Goal: Navigation & Orientation: Find specific page/section

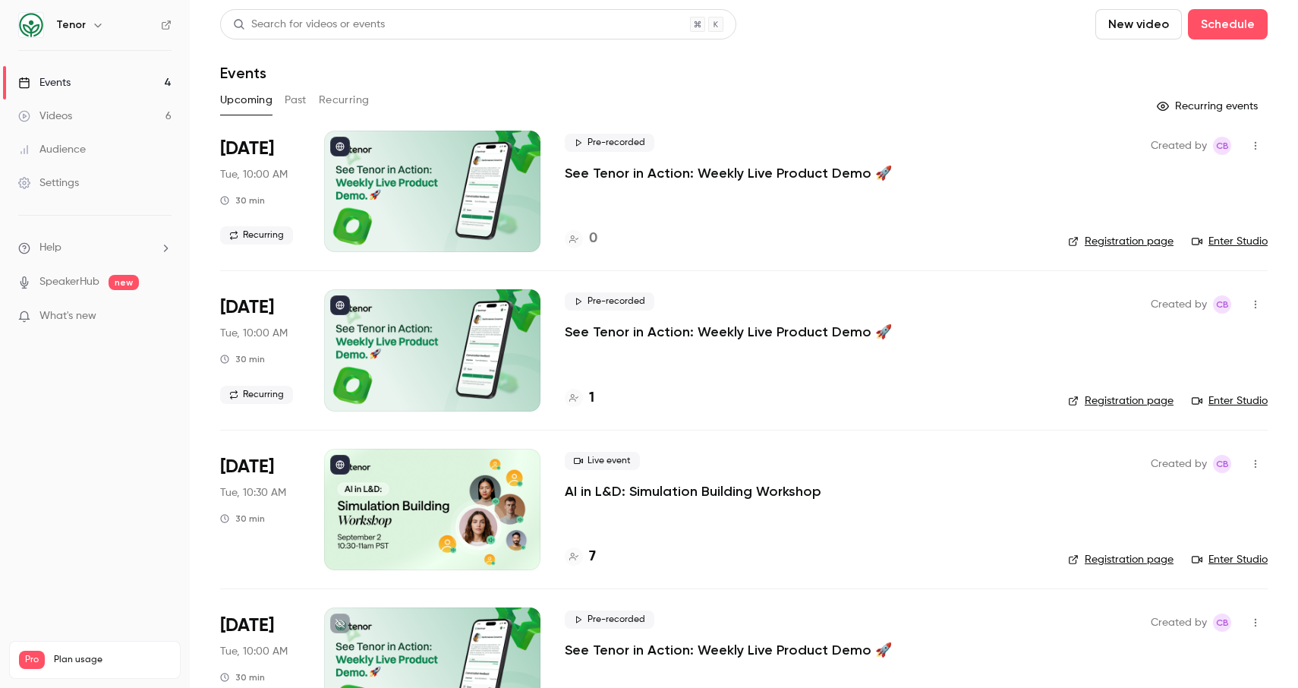
scroll to position [68, 0]
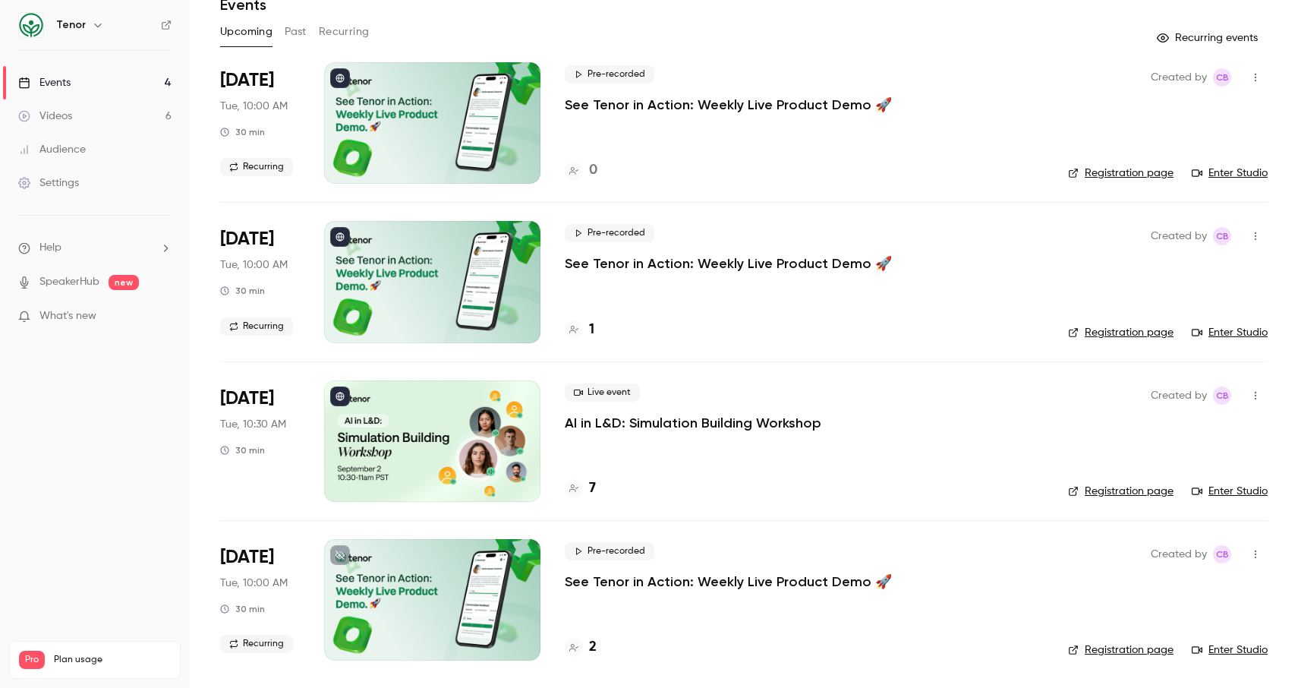
click at [586, 321] on div "1" at bounding box center [580, 330] width 30 height 21
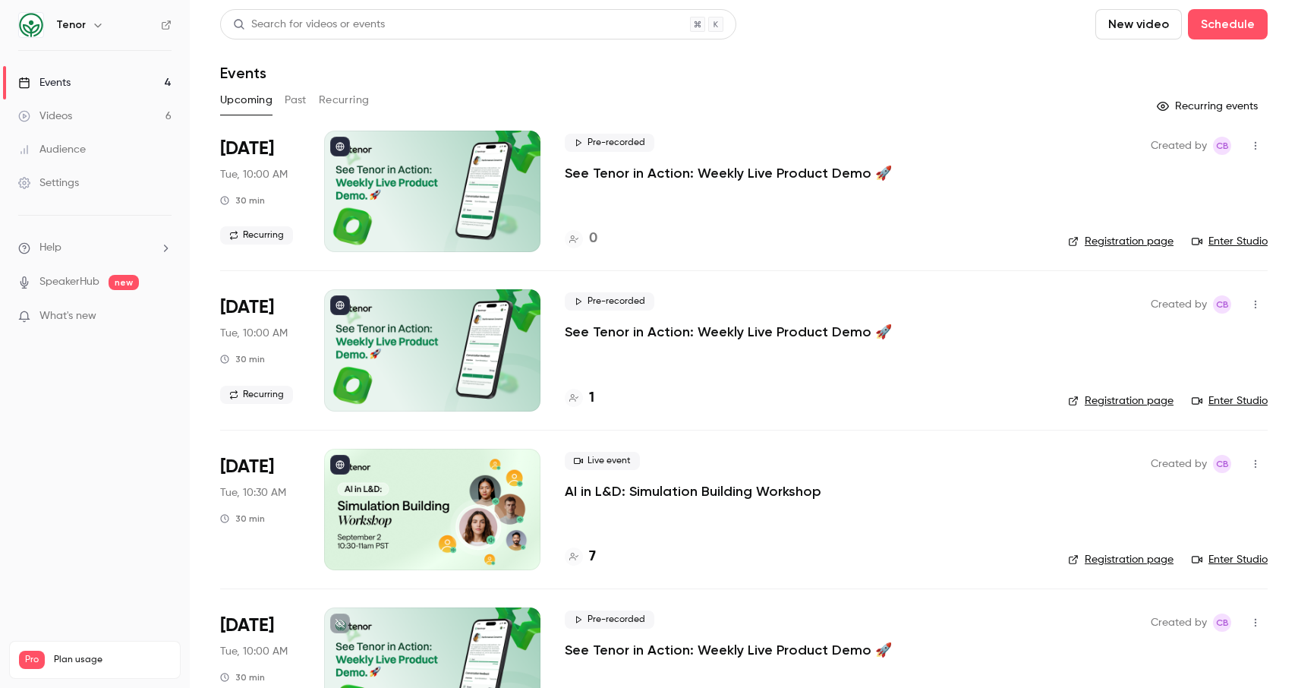
scroll to position [68, 0]
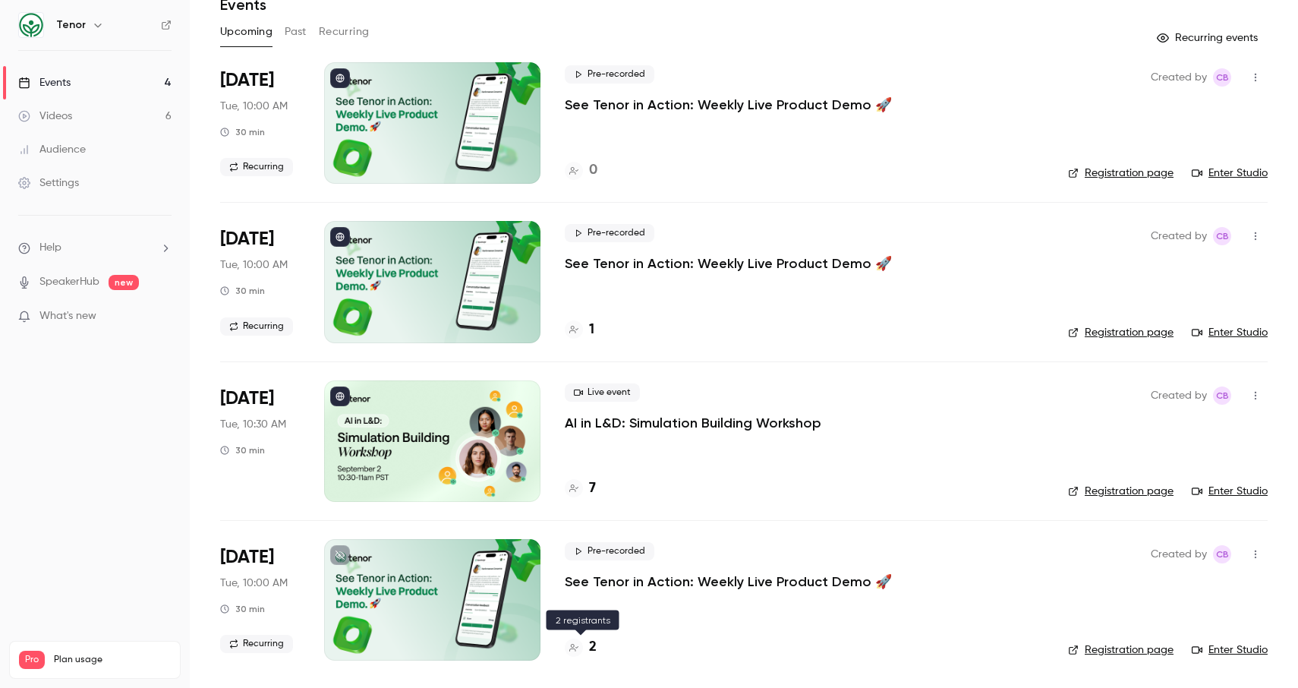
click at [570, 645] on icon at bounding box center [573, 647] width 9 height 9
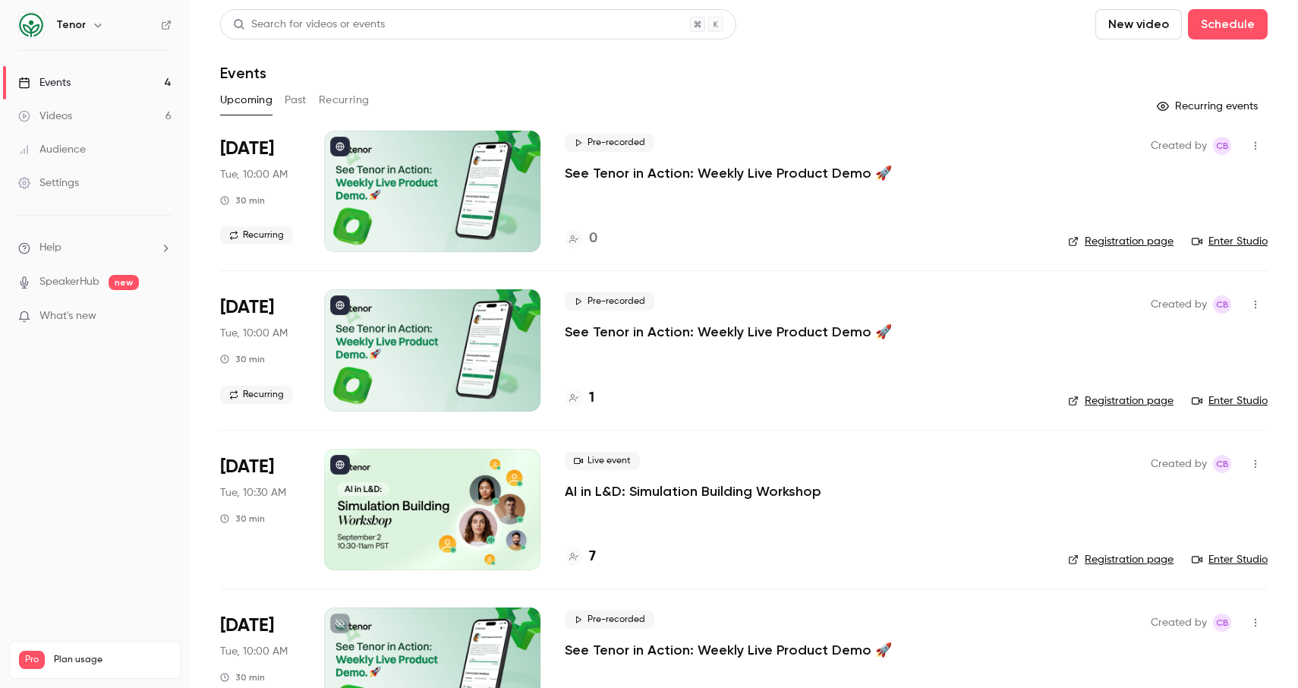
scroll to position [68, 0]
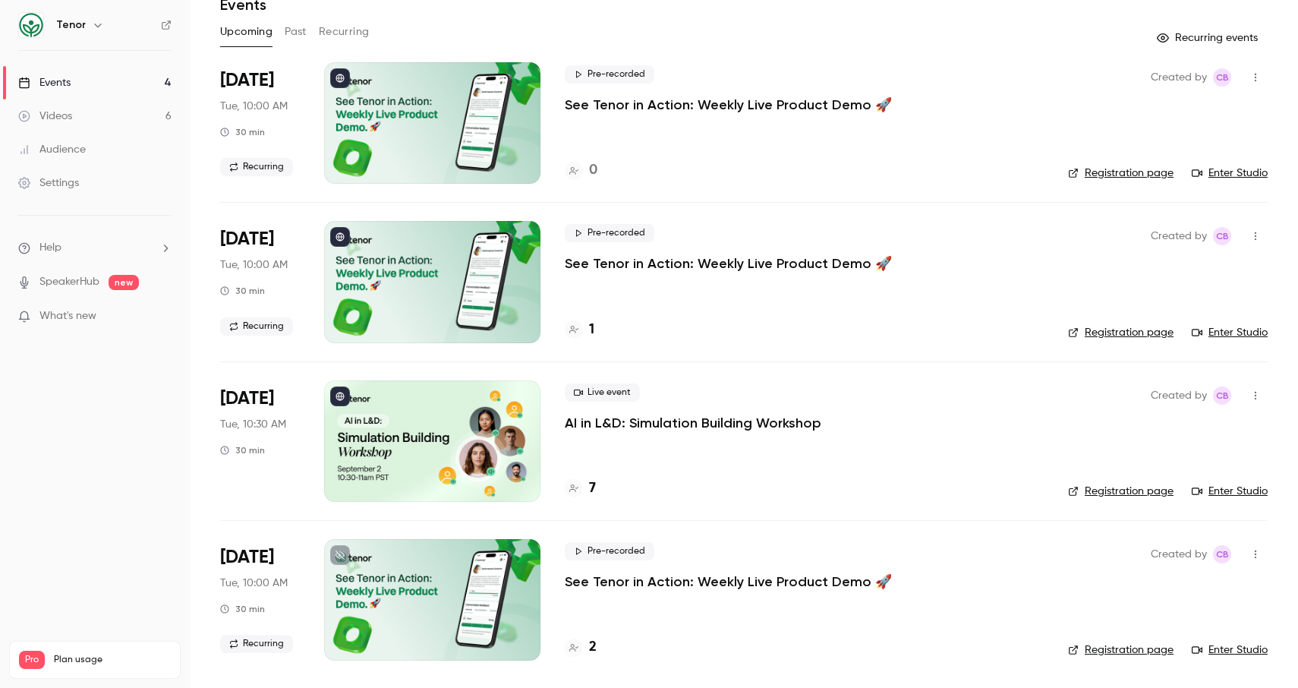
click at [605, 488] on div "7" at bounding box center [804, 488] width 479 height 21
click at [599, 489] on div "7" at bounding box center [804, 488] width 479 height 21
click at [592, 487] on h4 "7" at bounding box center [592, 488] width 7 height 21
